Goal: Check status: Check status

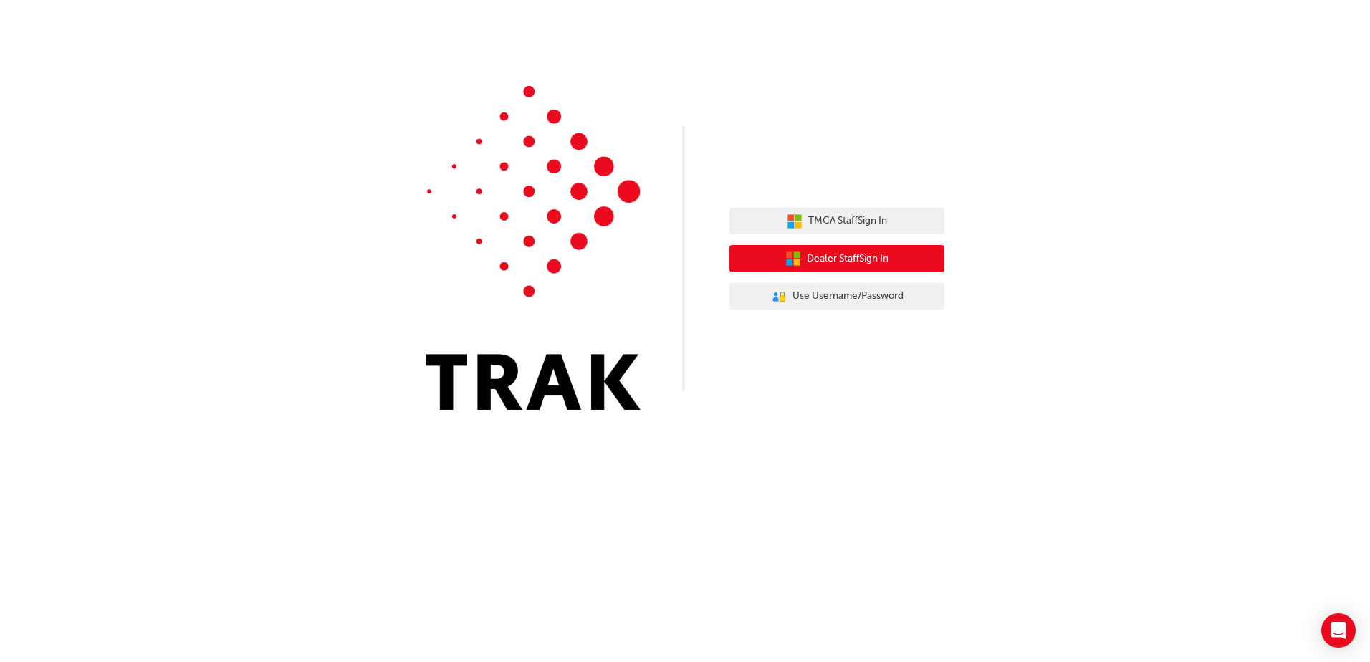
click at [870, 249] on button "Dealer Staff Sign In" at bounding box center [836, 258] width 215 height 27
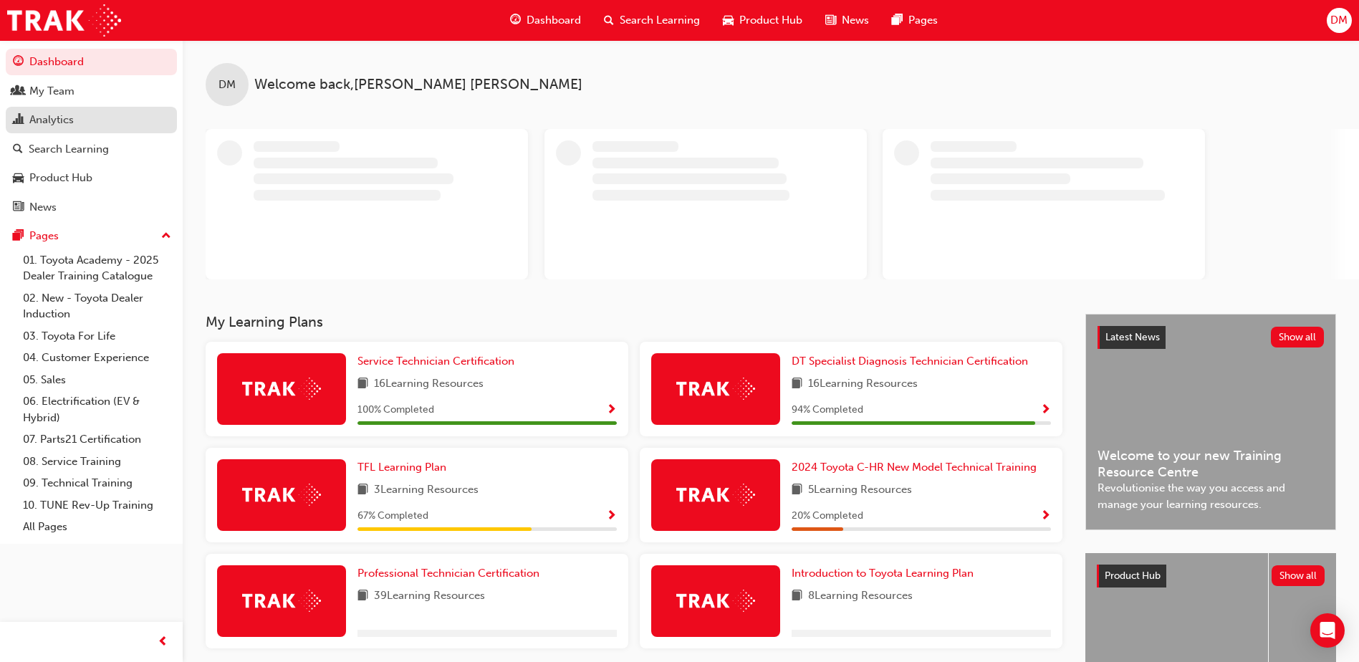
click at [101, 113] on div "Analytics" at bounding box center [91, 120] width 157 height 18
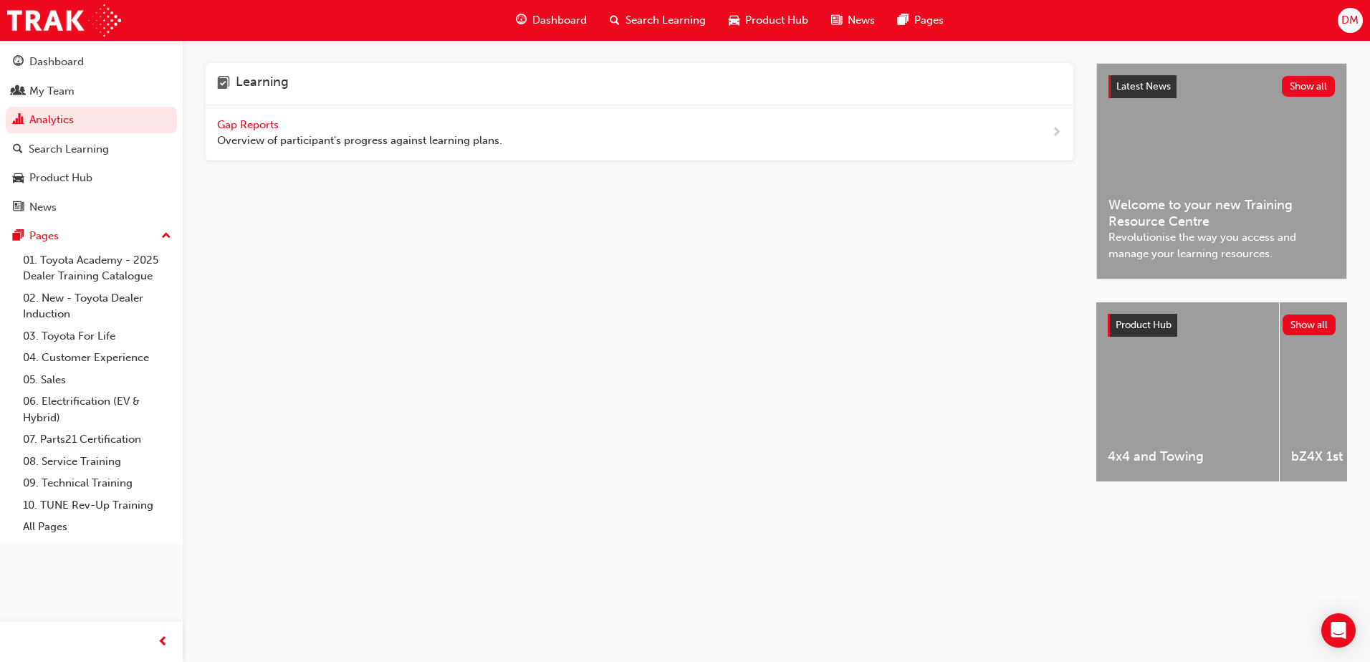
click at [257, 126] on span "Gap Reports" at bounding box center [249, 124] width 64 height 13
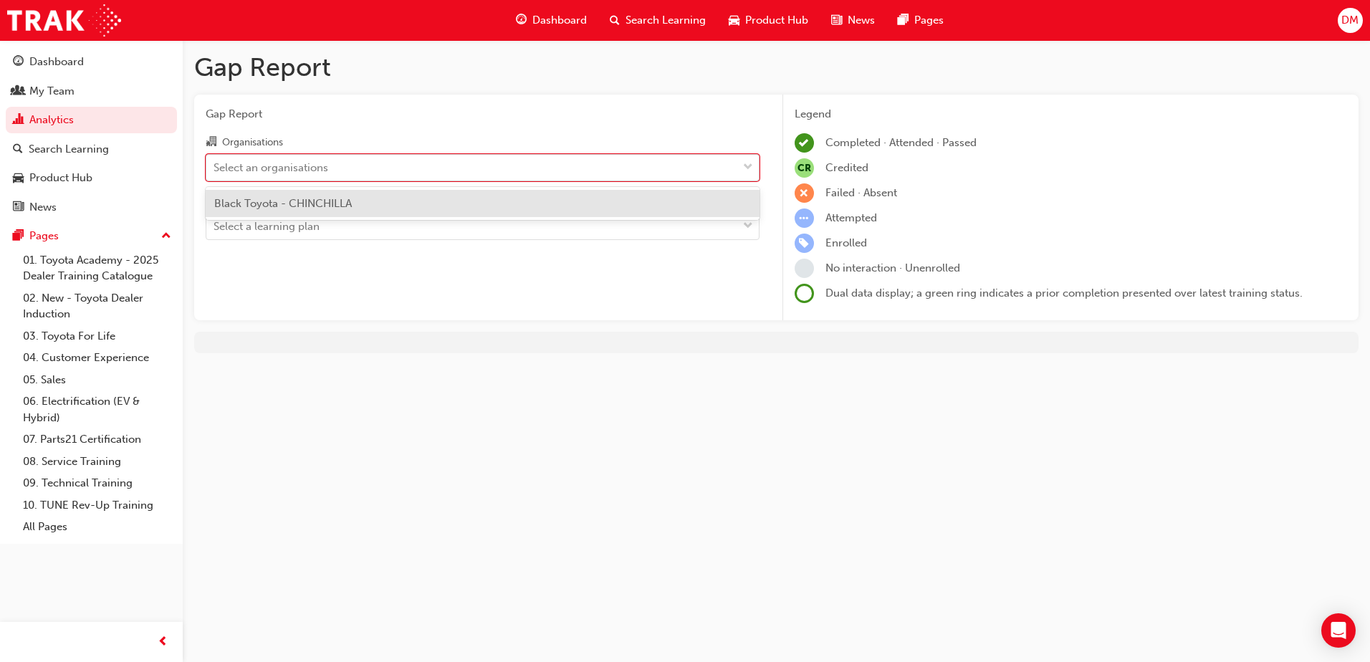
click at [262, 161] on div "Select an organisations" at bounding box center [271, 167] width 115 height 16
click at [215, 161] on input "Organisations option Black Toyota - CHINCHILLA focused, 1 of 1. 1 result availa…" at bounding box center [214, 167] width 1 height 12
click at [271, 198] on span "Black Toyota - CHINCHILLA" at bounding box center [283, 203] width 138 height 13
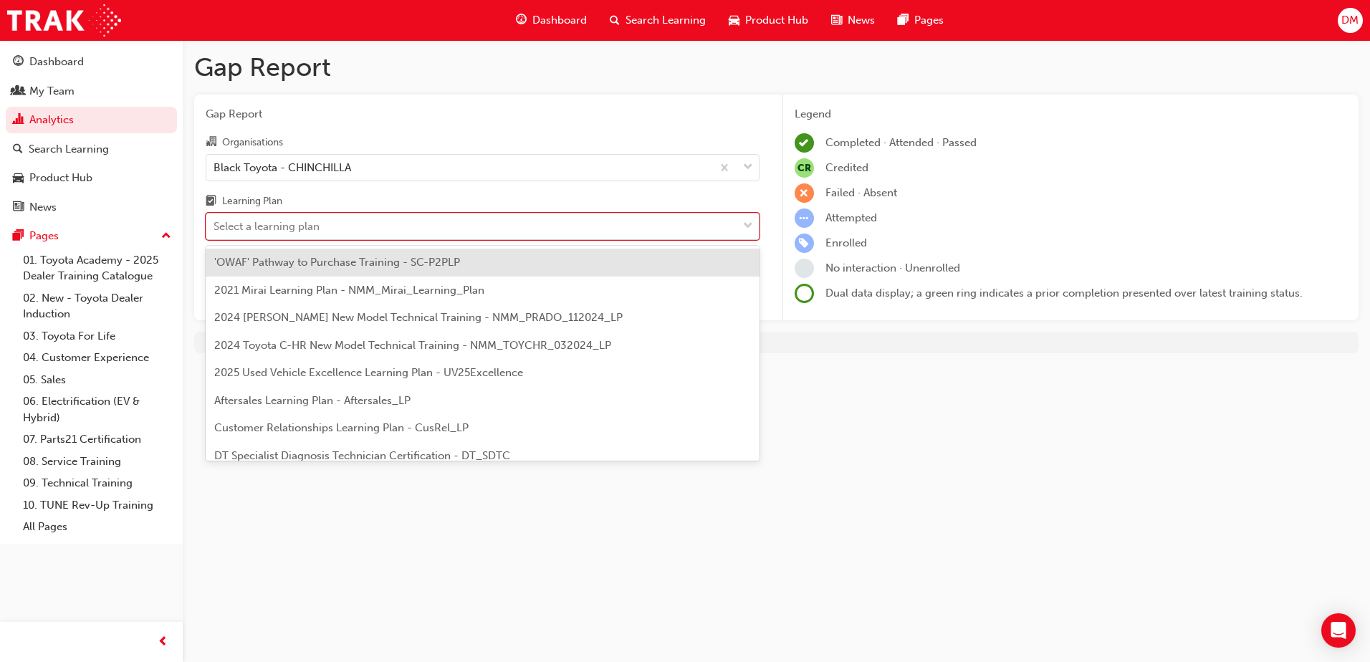
click at [279, 221] on div "Select a learning plan" at bounding box center [267, 227] width 106 height 16
click at [215, 221] on input "Learning Plan option 'OWAF' Pathway to Purchase Training - SC-P2PLP focused, 1 …" at bounding box center [214, 226] width 1 height 12
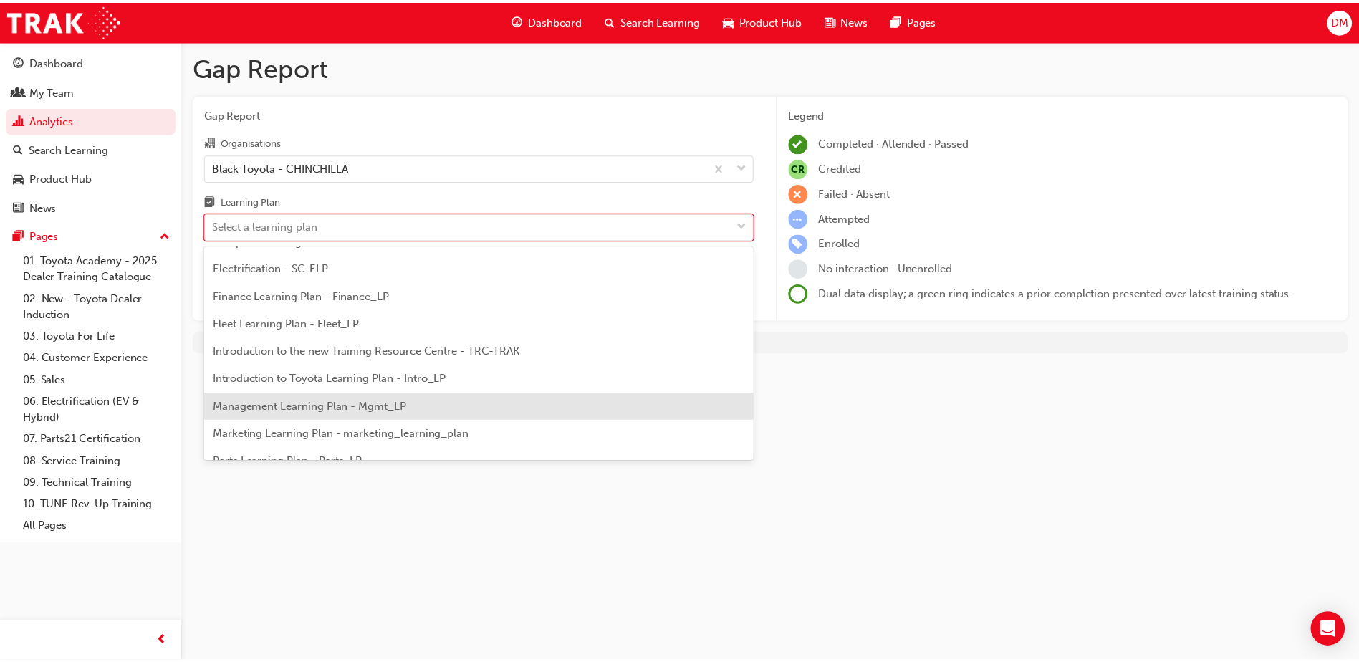
scroll to position [358, 0]
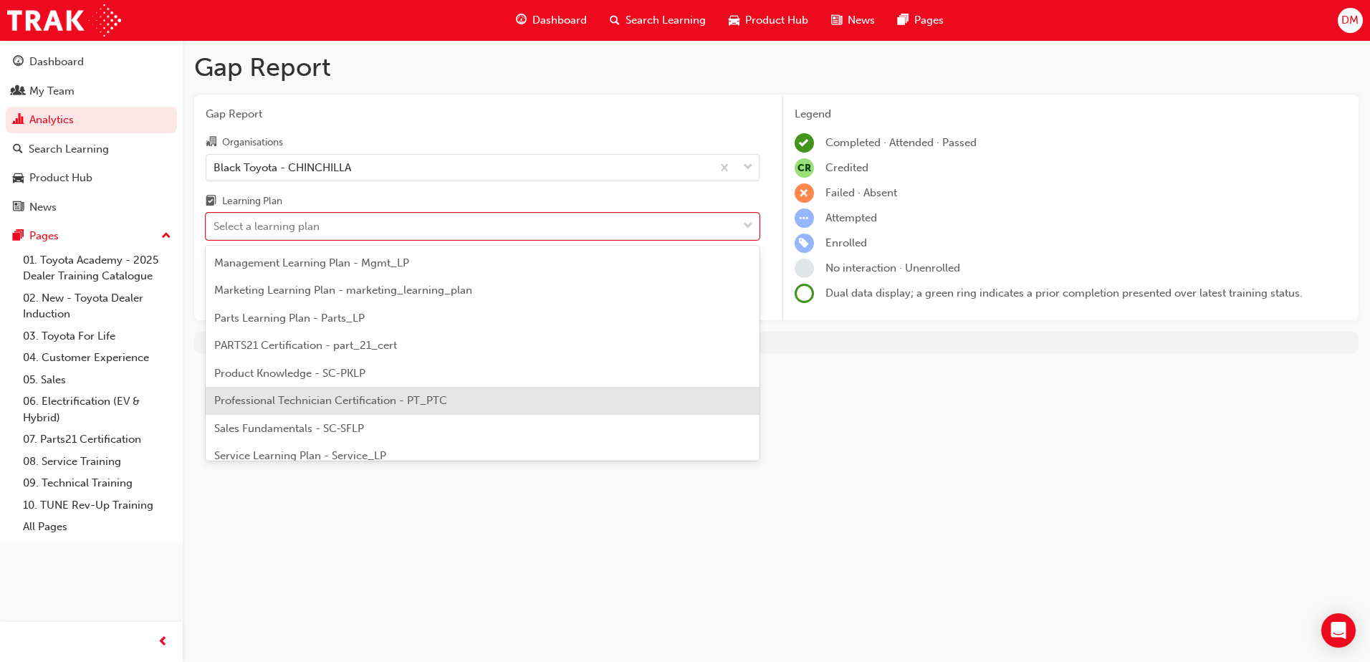
click at [330, 401] on span "Professional Technician Certification - PT_PTC" at bounding box center [330, 400] width 233 height 13
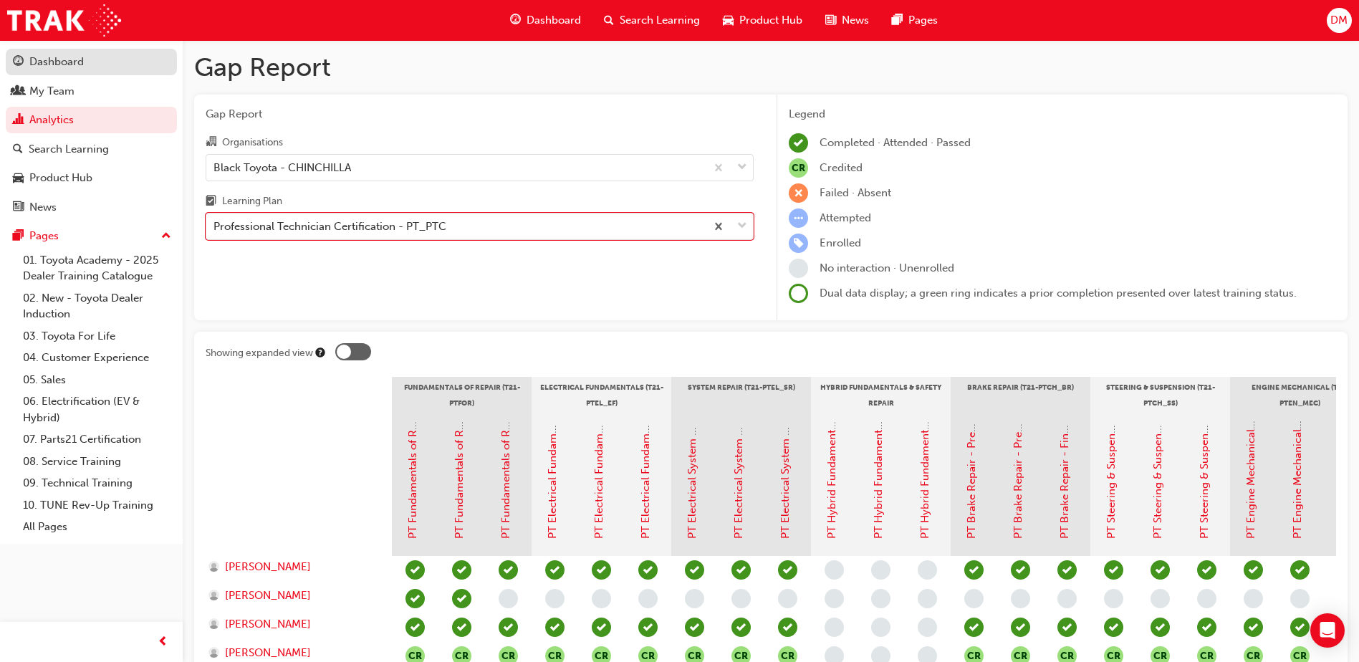
click at [120, 64] on div "Dashboard" at bounding box center [91, 62] width 157 height 18
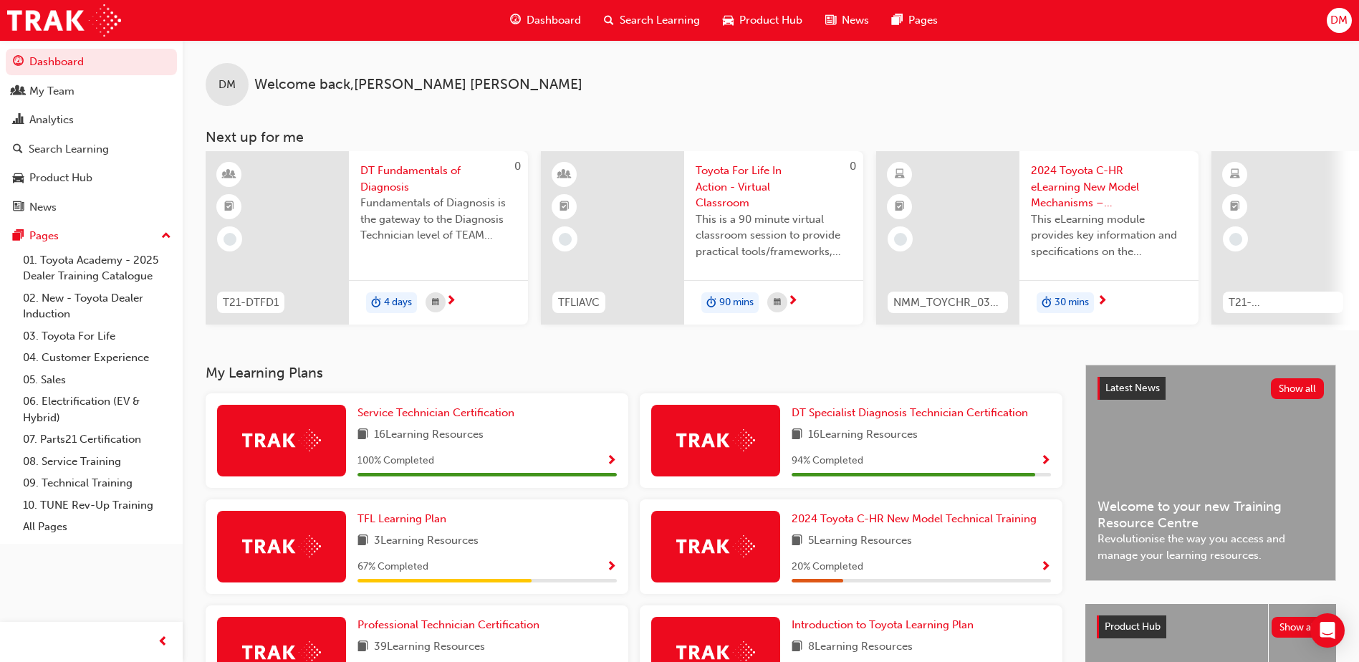
click at [1333, 24] on span "DM" at bounding box center [1339, 20] width 17 height 16
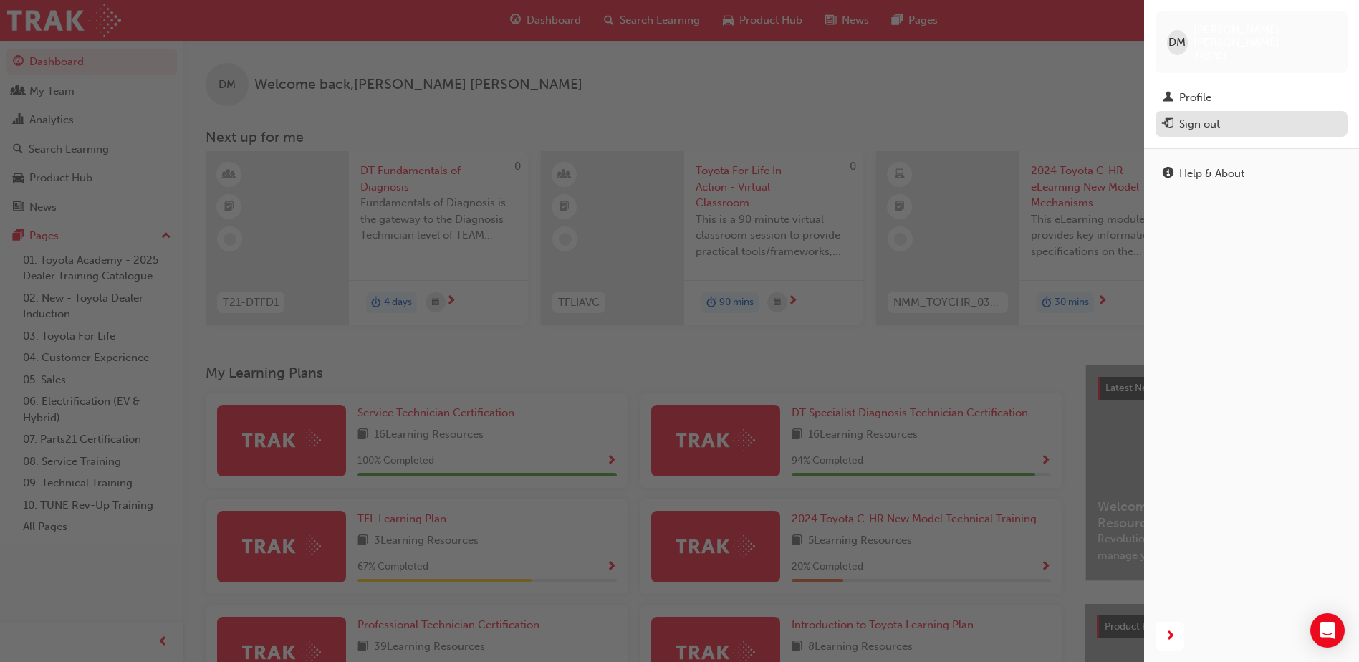
click at [1228, 115] on div "Sign out" at bounding box center [1252, 124] width 178 height 18
